Goal: Submit feedback/report problem: Submit feedback/report problem

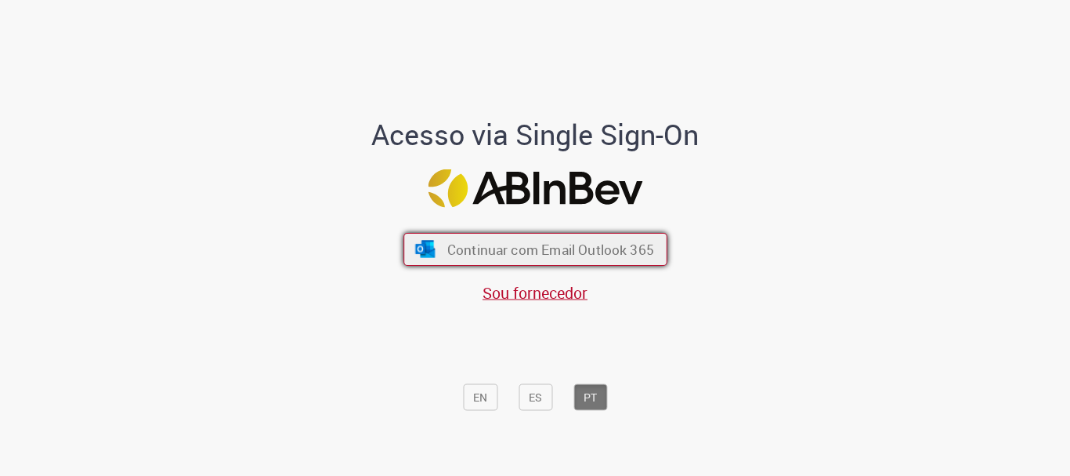
click at [543, 255] on span "Continuar com Email Outlook 365" at bounding box center [550, 250] width 207 height 18
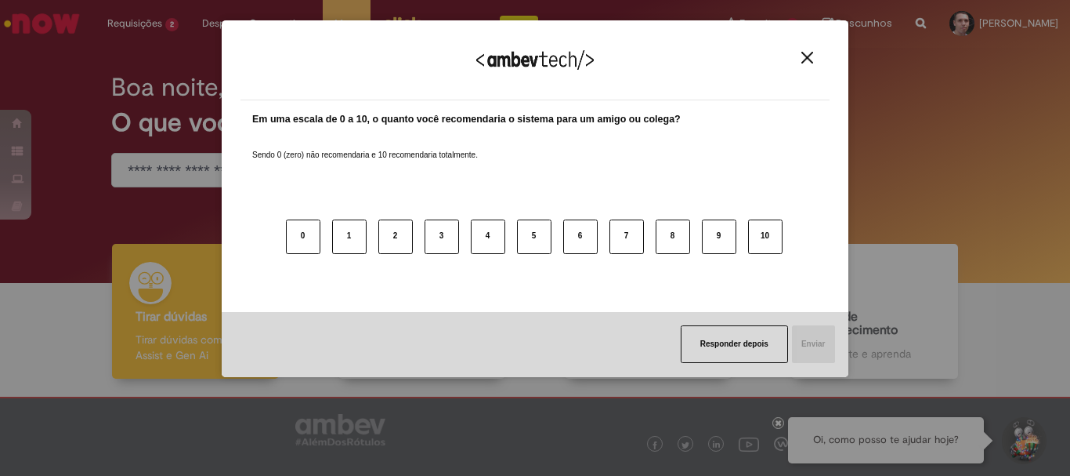
click at [820, 60] on div "Agradecemos seu feedback!" at bounding box center [535, 69] width 589 height 61
click at [807, 56] on img "Close" at bounding box center [808, 58] width 12 height 12
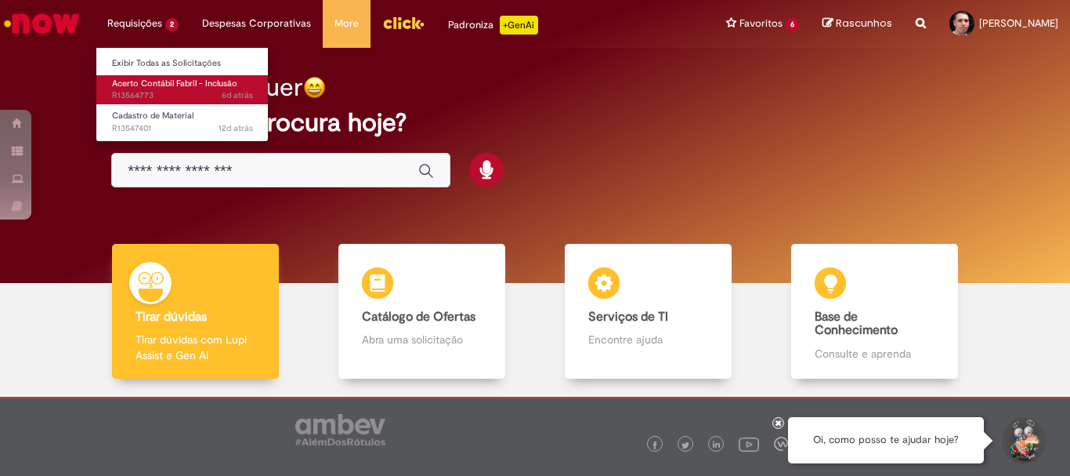
click at [145, 86] on span "Acerto Contábil Fabril - Inclusão" at bounding box center [174, 84] width 125 height 12
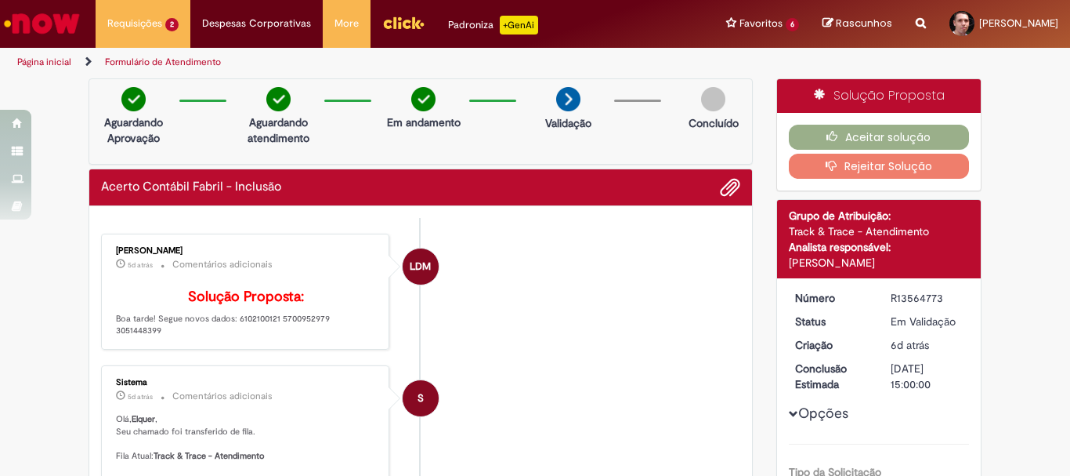
click at [861, 167] on button "Rejeitar Solução" at bounding box center [879, 166] width 181 height 25
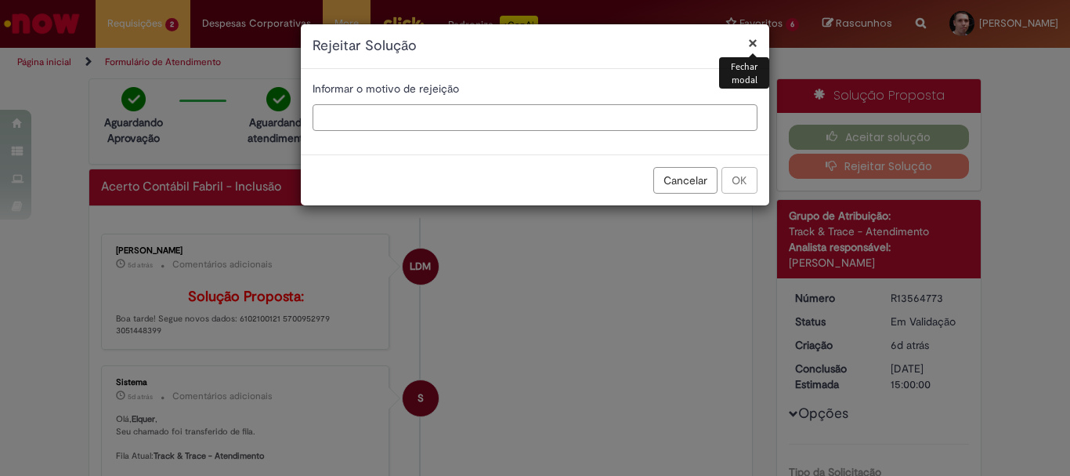
click at [475, 112] on input "text" at bounding box center [535, 117] width 445 height 27
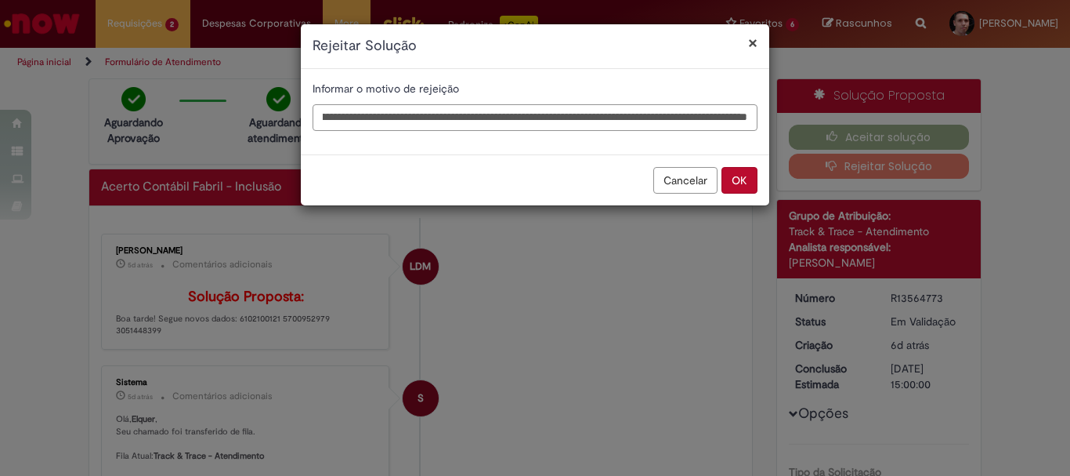
scroll to position [0, 421]
type input "**********"
